Goal: Task Accomplishment & Management: Complete application form

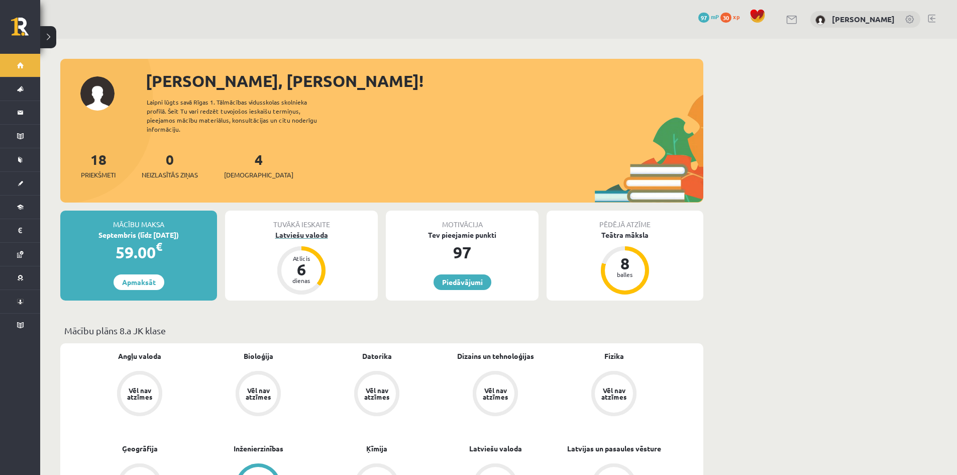
click at [311, 230] on div "Latviešu valoda" at bounding box center [301, 235] width 153 height 11
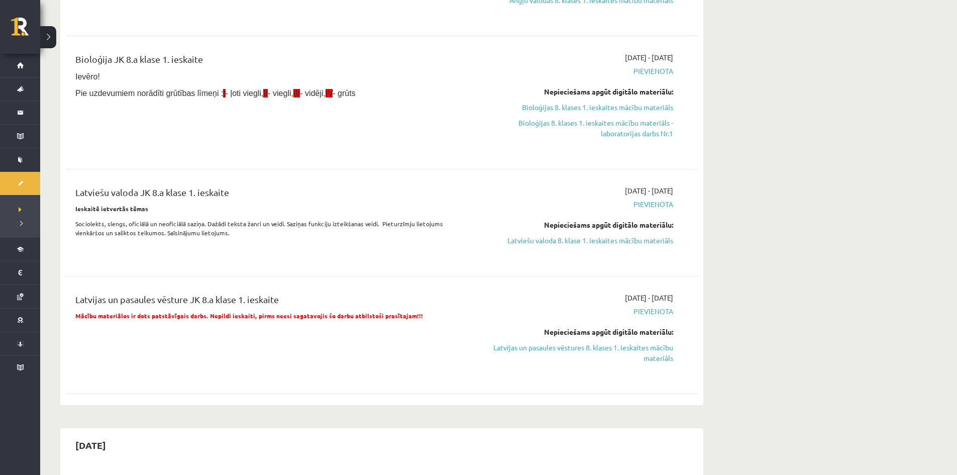
scroll to position [201, 0]
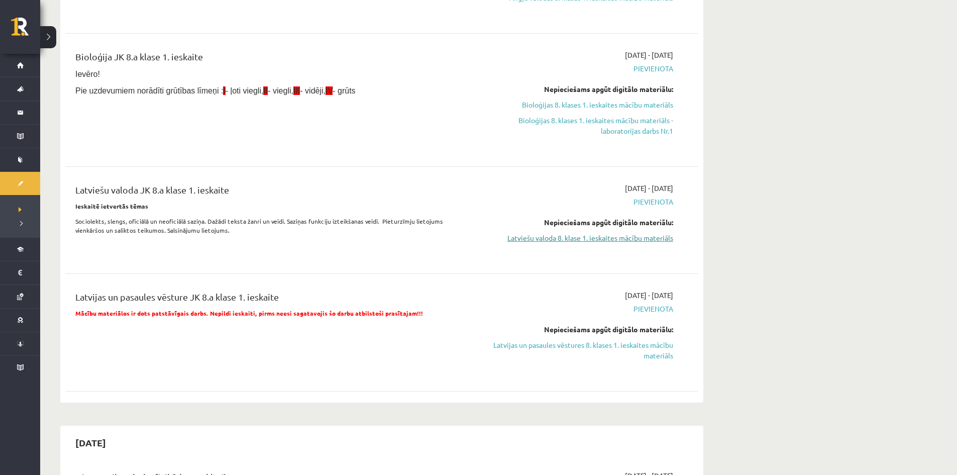
click at [547, 235] on link "Latviešu valoda 8. klase 1. ieskaites mācību materiāls" at bounding box center [578, 238] width 189 height 11
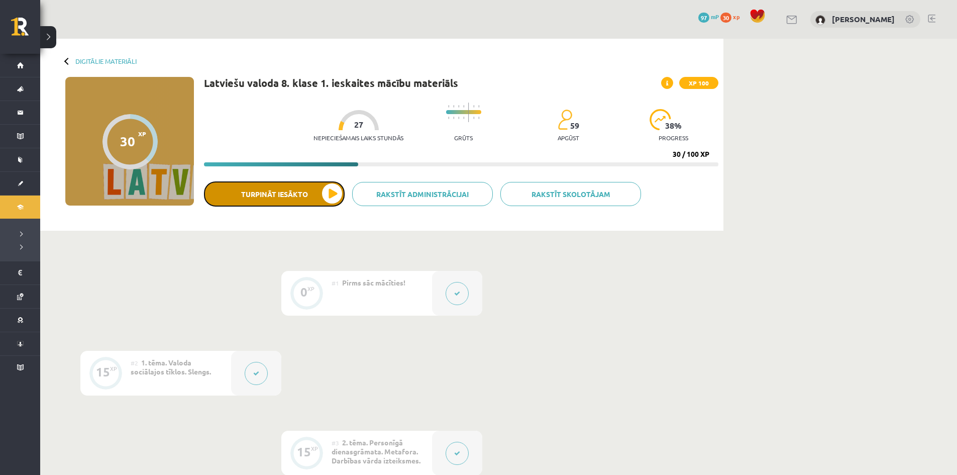
click at [337, 189] on button "Turpināt iesākto" at bounding box center [274, 193] width 141 height 25
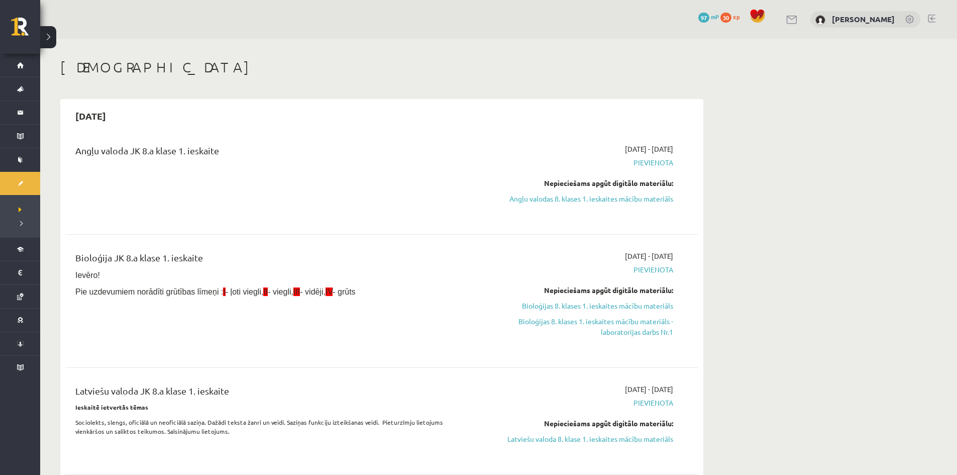
scroll to position [201, 0]
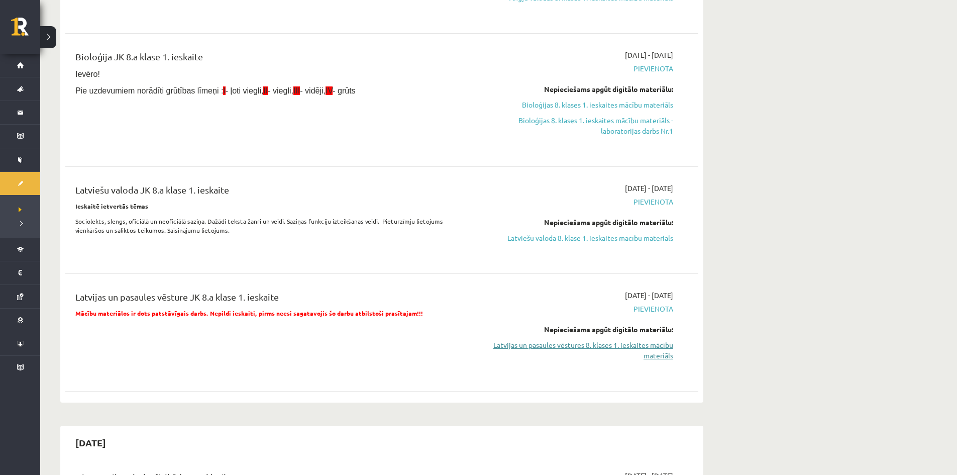
click at [596, 345] on link "Latvijas un pasaules vēstures 8. klases 1. ieskaites mācību materiāls" at bounding box center [578, 350] width 189 height 21
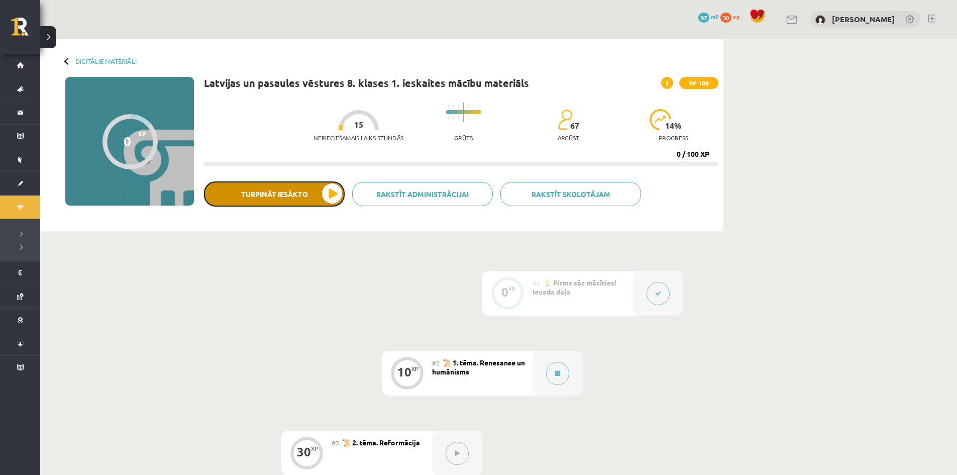
click at [325, 193] on button "Turpināt iesākto" at bounding box center [274, 193] width 141 height 25
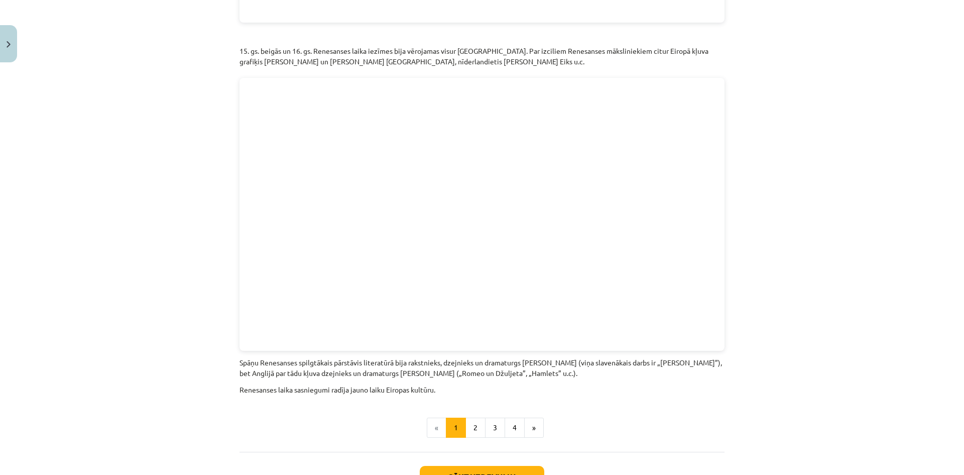
scroll to position [2067, 0]
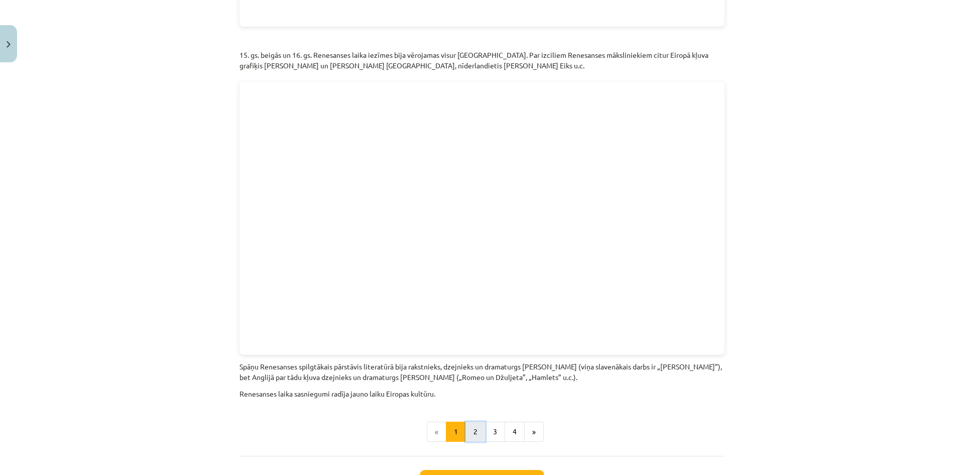
click at [466, 421] on button "2" at bounding box center [476, 431] width 20 height 20
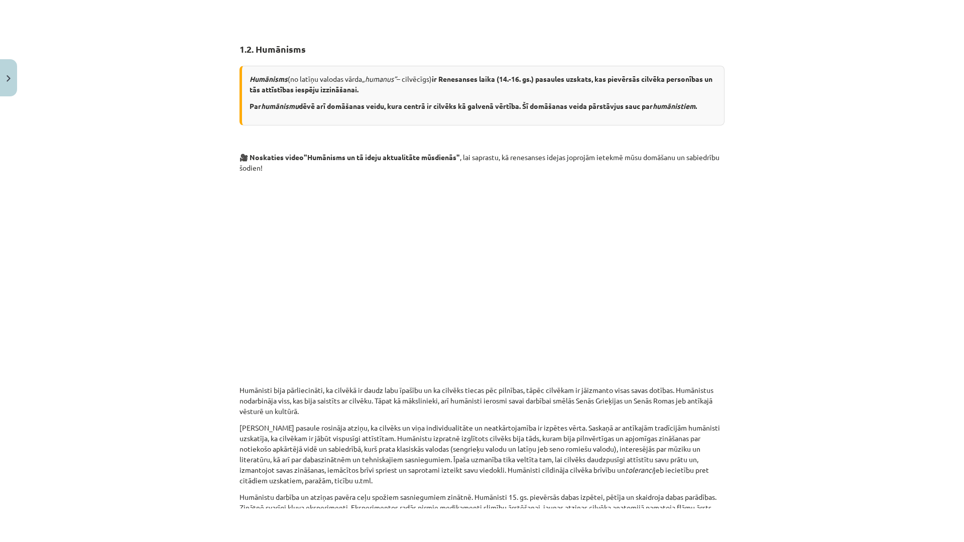
scroll to position [180, 0]
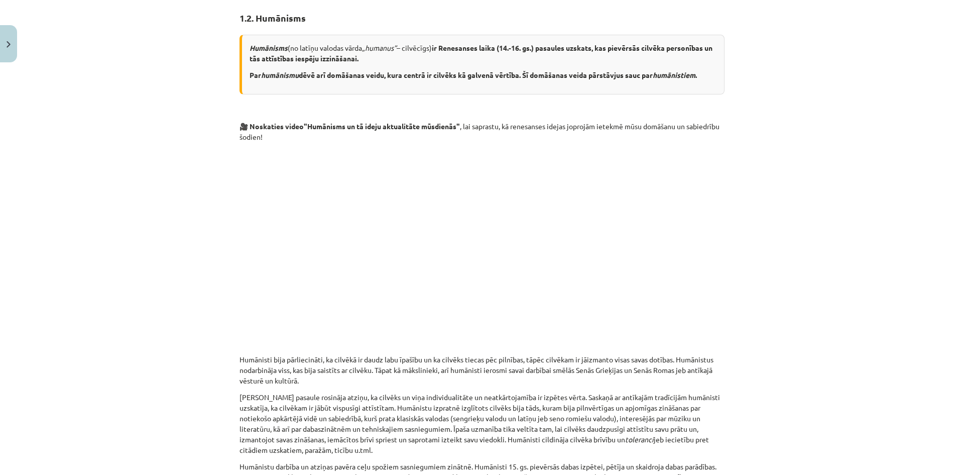
click at [739, 284] on div "Mācību tēma: Latvijas un pasaules vēstures 8. klases 1. ieskaites mācību materi…" at bounding box center [482, 237] width 964 height 475
